Goal: Information Seeking & Learning: Find specific fact

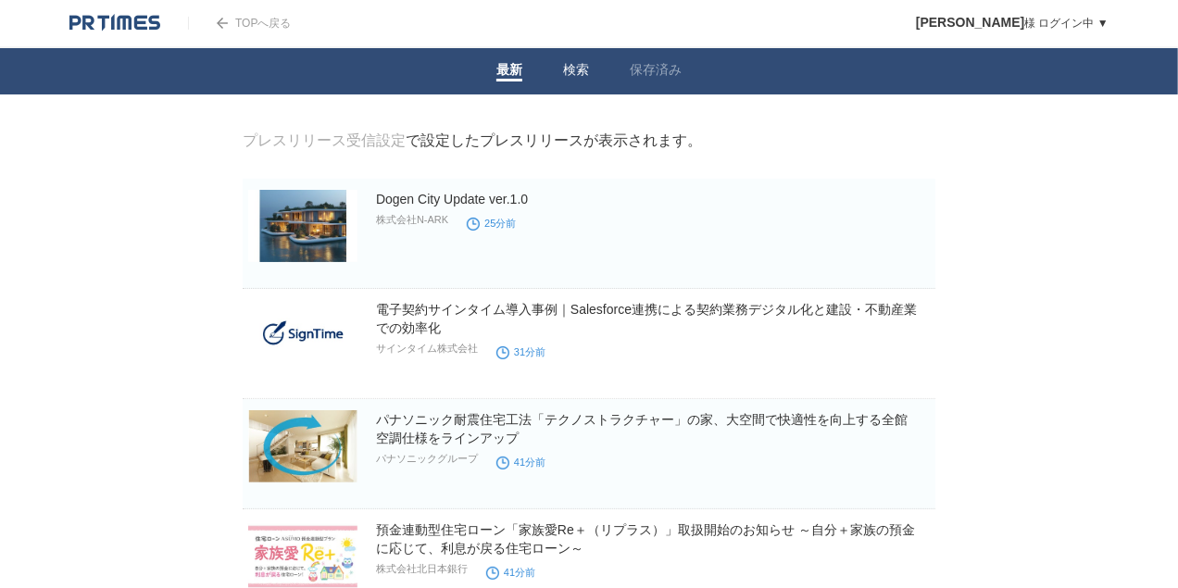
click at [560, 72] on li "検索" at bounding box center [576, 71] width 67 height 46
click at [580, 70] on link "検索" at bounding box center [576, 71] width 26 height 19
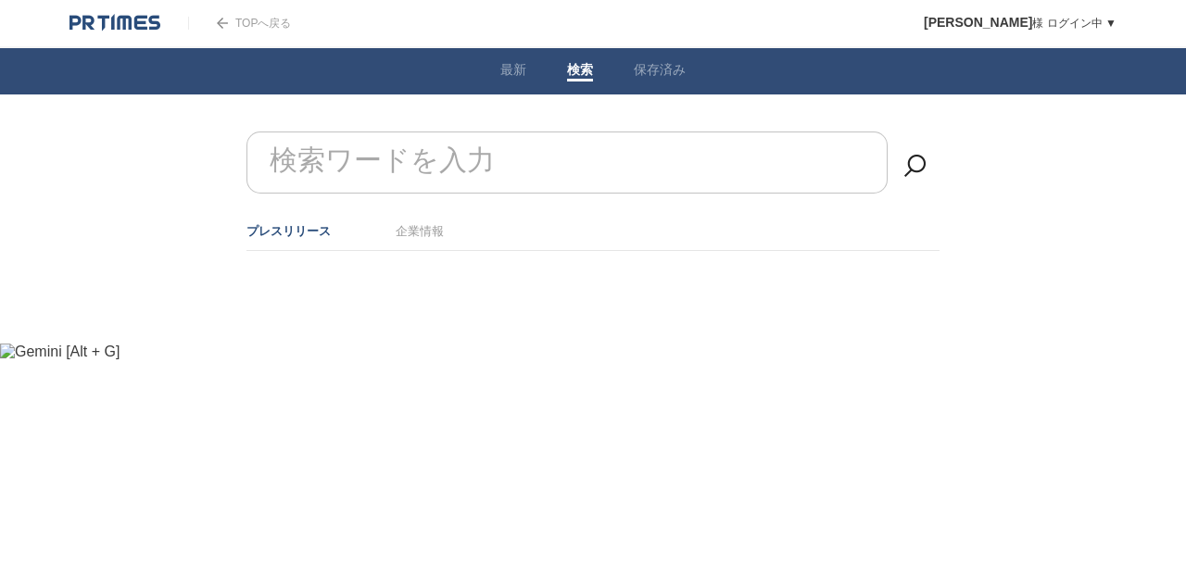
click at [409, 154] on label "検索ワードを入力" at bounding box center [382, 160] width 234 height 47
click at [409, 154] on input "検索ワードを入力" at bounding box center [566, 163] width 641 height 62
type input "原状回復"
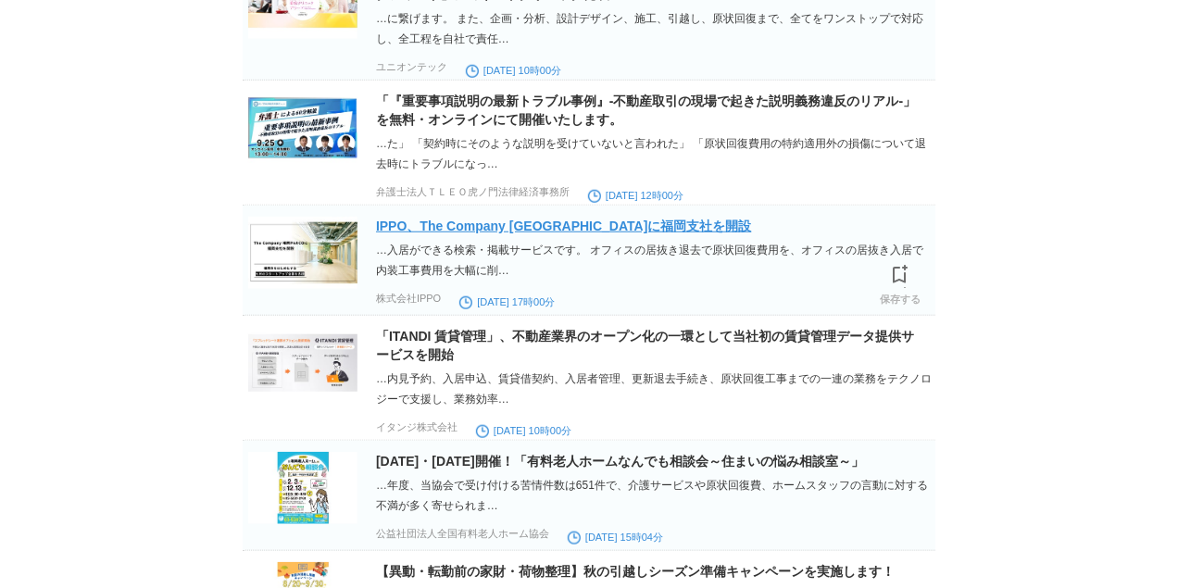
scroll to position [880, 0]
